Goal: Information Seeking & Learning: Learn about a topic

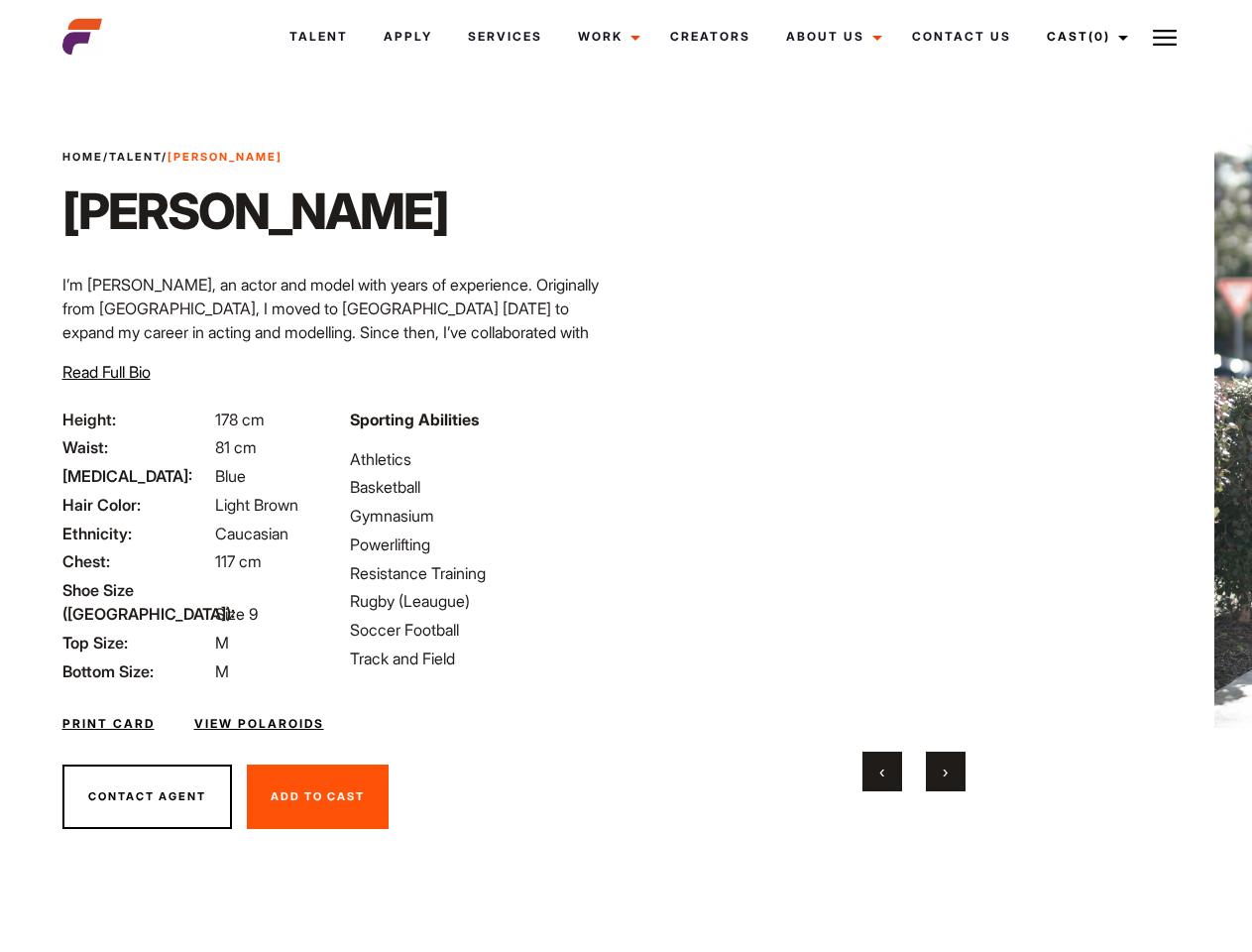
click at [1082, 37] on link "Cast (0)" at bounding box center [1084, 37] width 111 height 54
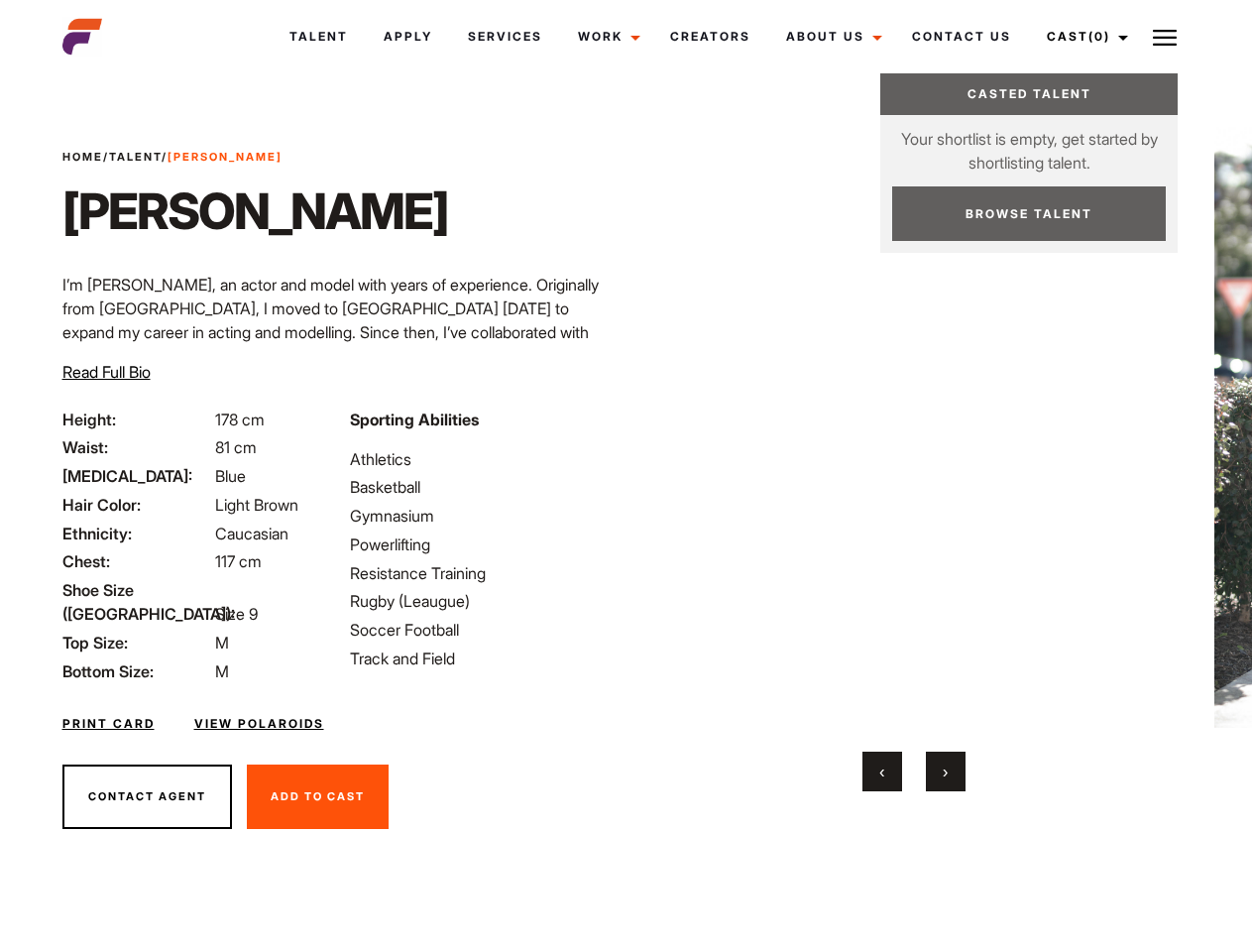
click at [1165, 37] on img at bounding box center [1165, 38] width 24 height 24
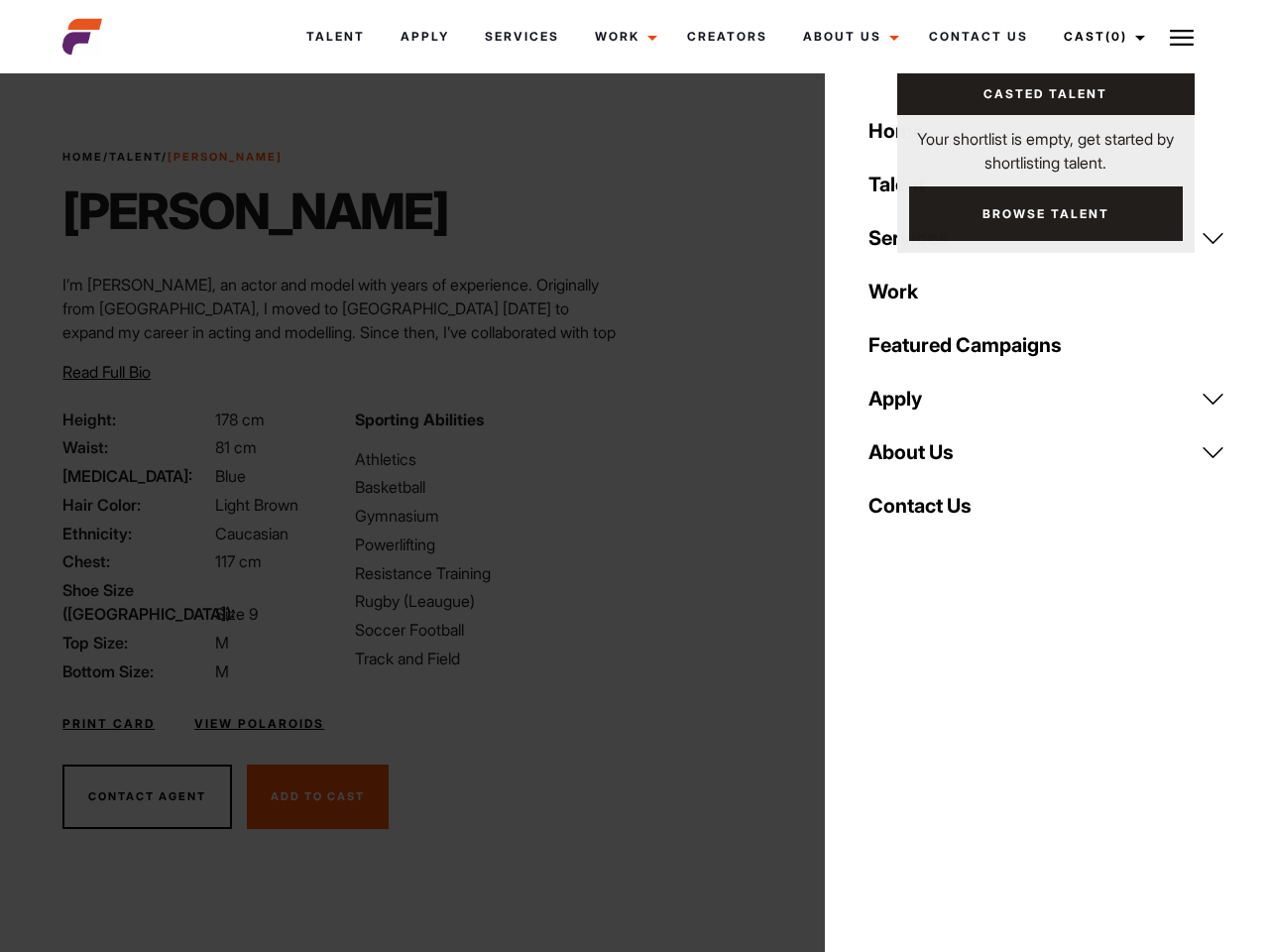
click at [913, 459] on video "Your browser does not support the video tag." at bounding box center [922, 427] width 481 height 601
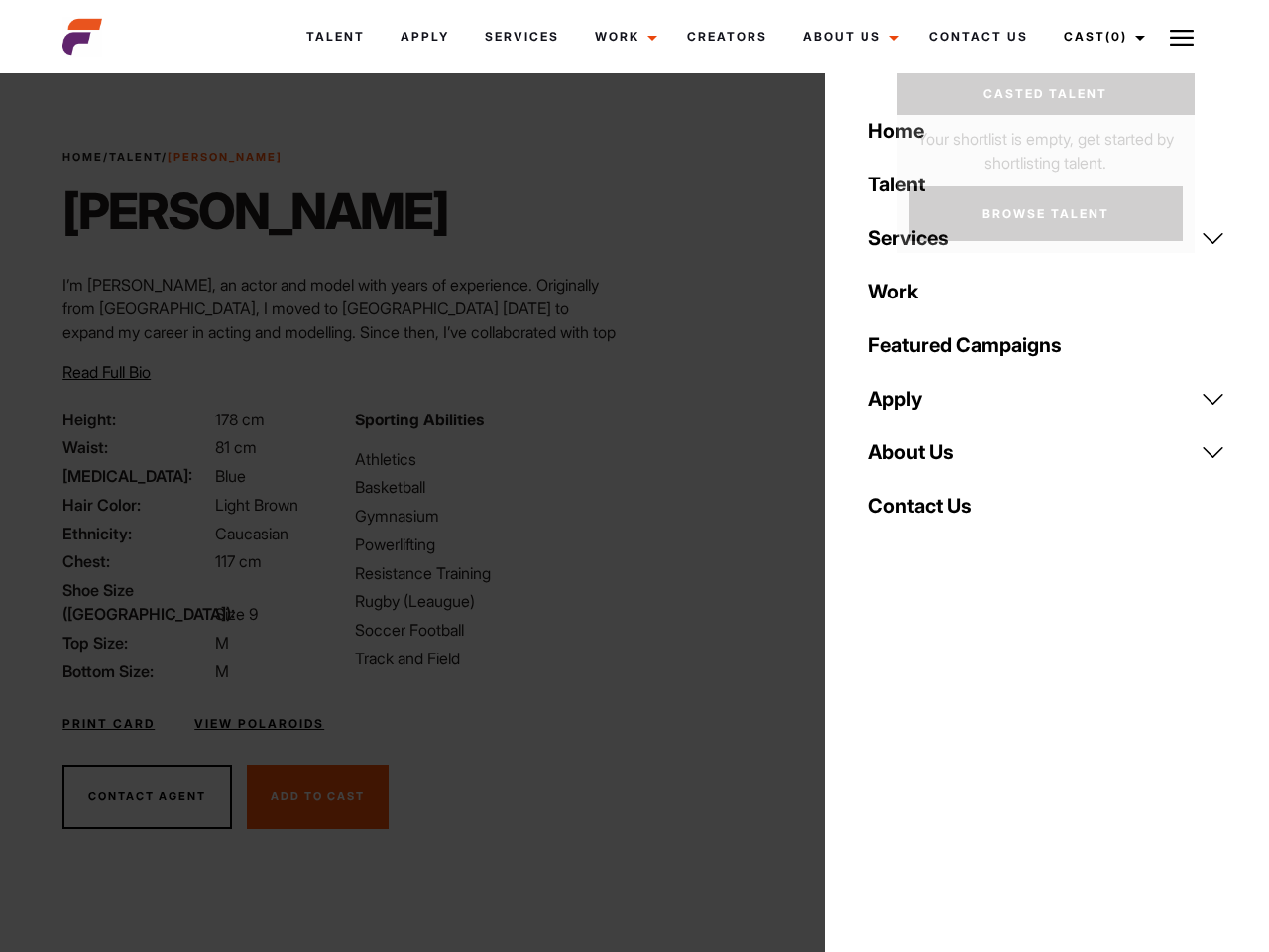
click at [625, 427] on div "Sporting Abilities Athletics Basketball Gymnasium Powerlifting Resistance Train…" at bounding box center [488, 545] width 291 height 275
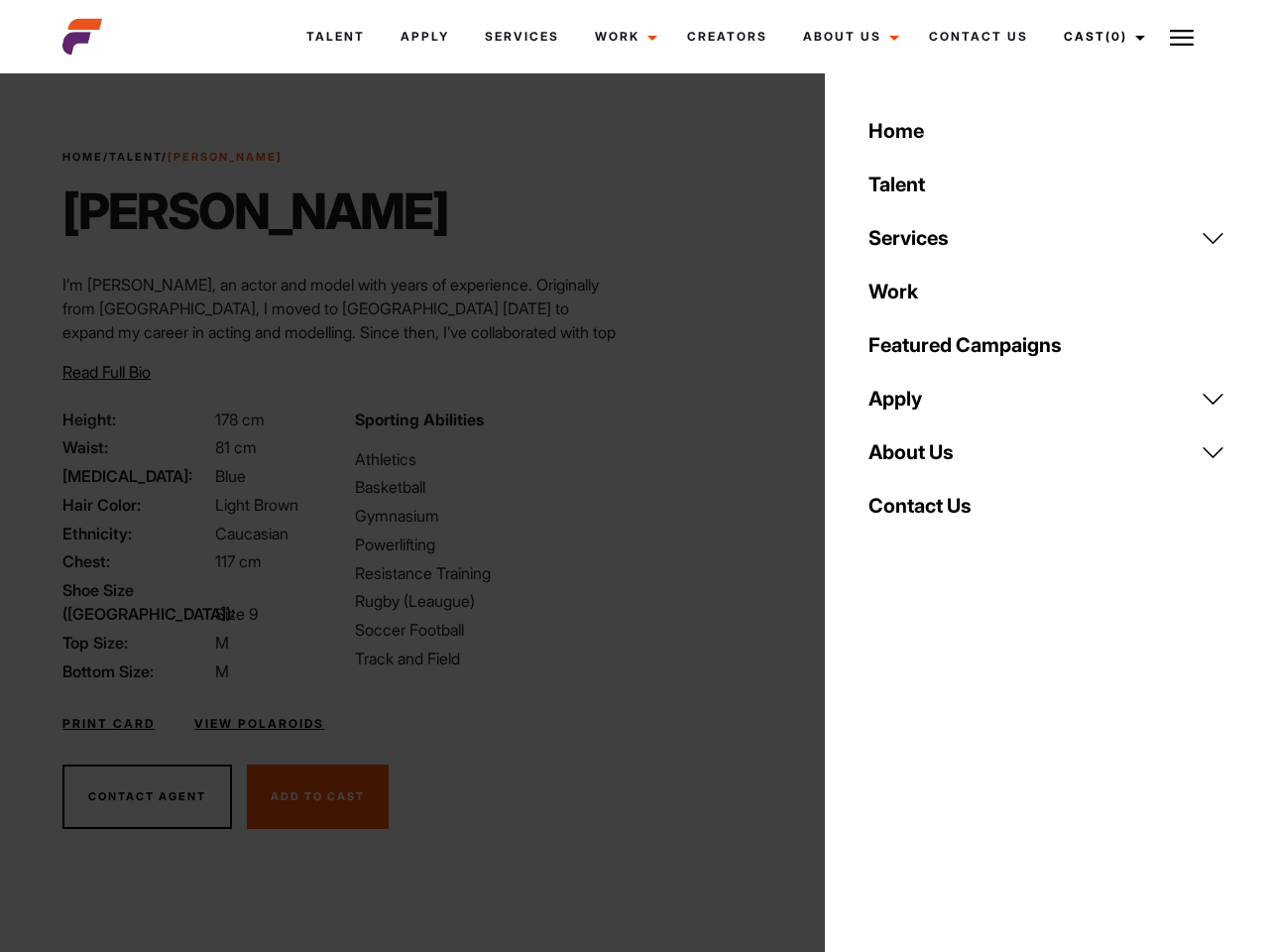
click at [882, 771] on div "Home Talent Services Talent Casting Photography Videography Creative Hair and M…" at bounding box center [1046, 476] width 444 height 952
click at [946, 771] on div "Home Talent Services Talent Casting Photography Videography Creative Hair and M…" at bounding box center [1046, 476] width 444 height 952
